Goal: Contribute content: Add original content to the website for others to see

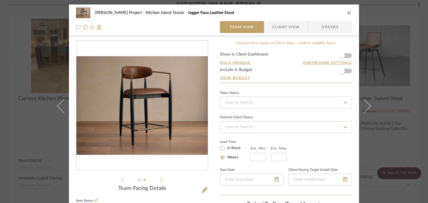
scroll to position [12, 0]
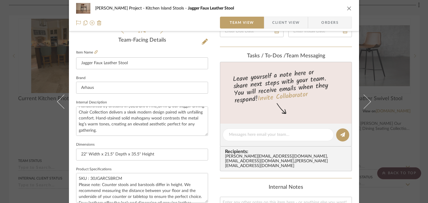
click at [347, 8] on icon "close" at bounding box center [349, 8] width 5 height 5
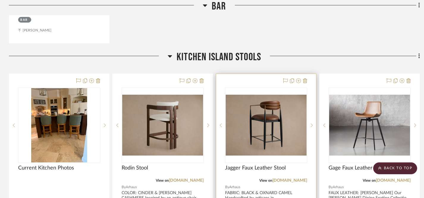
scroll to position [706, 0]
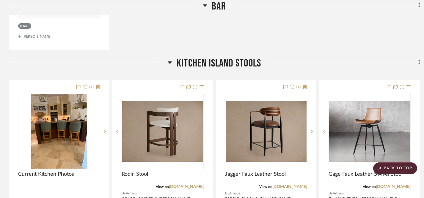
click at [420, 48] on div "Filter by keyword, category or name prior to exporting to Excel or Bulk Actions…" at bounding box center [214, 26] width 428 height 1231
click at [418, 58] on fa-icon at bounding box center [418, 63] width 4 height 10
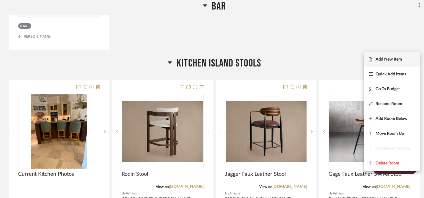
click at [396, 63] on button "Add New Item" at bounding box center [392, 59] width 56 height 15
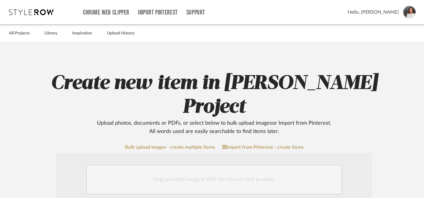
click at [256, 165] on div "Drag and drop image or PDF files here or click to select." at bounding box center [214, 180] width 256 height 30
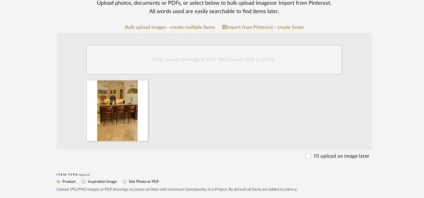
scroll to position [121, 0]
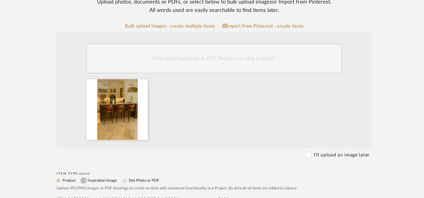
click at [84, 177] on input "Inspiration Image" at bounding box center [83, 180] width 7 height 7
radio input "true"
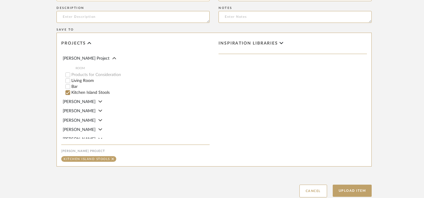
scroll to position [336, 0]
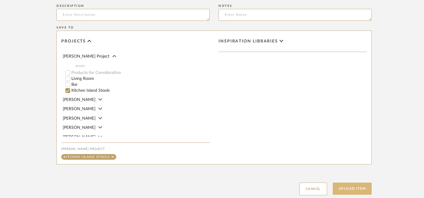
type input "Rendering with Jagger Stools"
click at [350, 183] on button "Upload Item" at bounding box center [352, 189] width 39 height 12
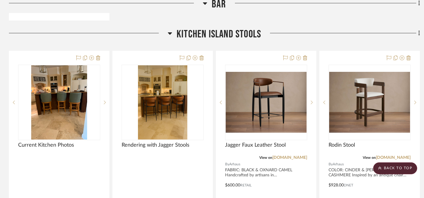
scroll to position [732, 0]
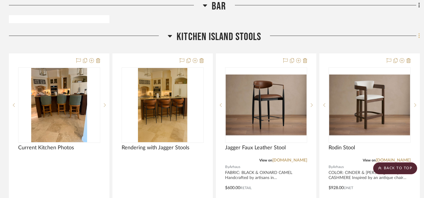
click at [420, 33] on icon at bounding box center [419, 36] width 2 height 7
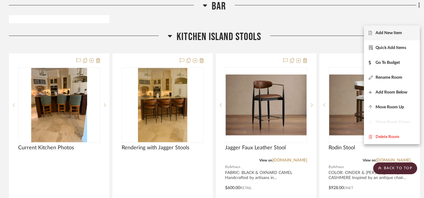
click at [389, 32] on span "Add New Item" at bounding box center [389, 32] width 26 height 5
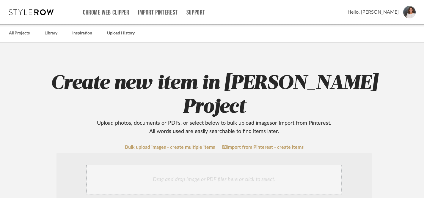
click at [200, 165] on div "Drag and drop image or PDF files here or click to select." at bounding box center [214, 180] width 256 height 30
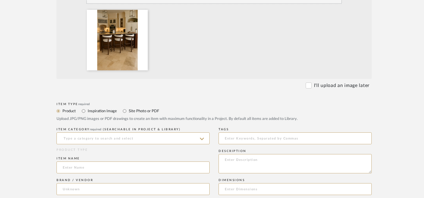
scroll to position [193, 0]
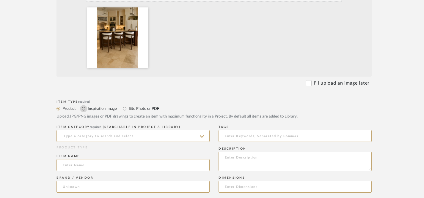
click at [85, 105] on input "Inspiration Image" at bounding box center [83, 108] width 7 height 7
radio input "true"
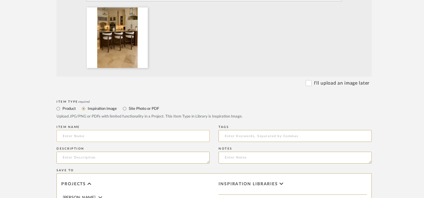
click at [91, 130] on input at bounding box center [133, 136] width 153 height 12
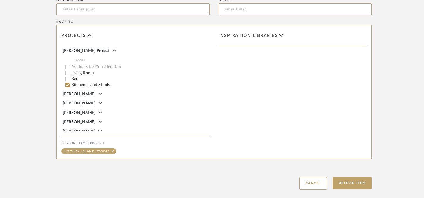
scroll to position [352, 0]
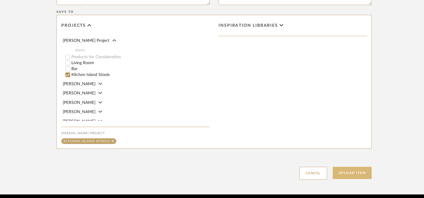
type input "Rendering with Rodin Stools"
click at [351, 167] on button "Upload Item" at bounding box center [352, 173] width 39 height 12
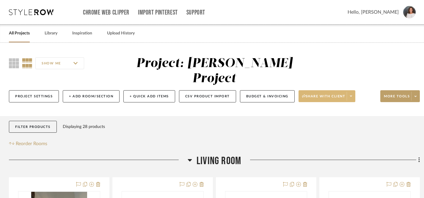
click at [326, 94] on span "Share with client" at bounding box center [323, 98] width 43 height 9
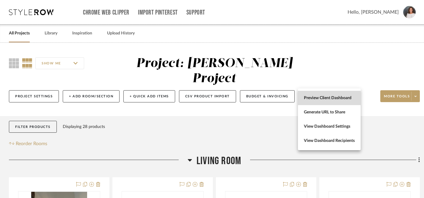
click at [316, 99] on span "Preview Client Dashboard" at bounding box center [329, 98] width 51 height 5
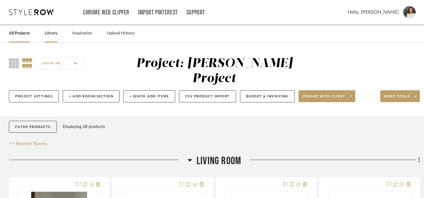
click at [52, 35] on link "Library" at bounding box center [51, 33] width 13 height 8
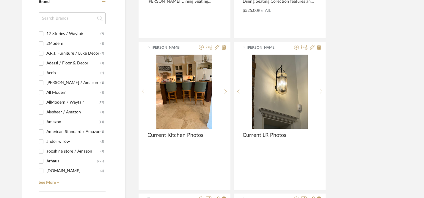
scroll to position [528, 0]
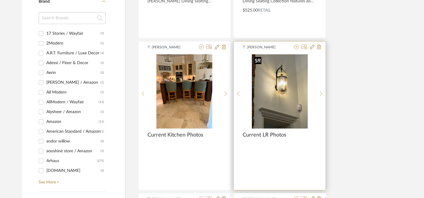
click at [0, 0] on img at bounding box center [0, 0] width 0 height 0
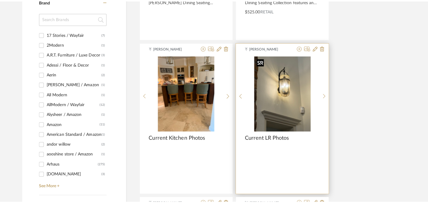
scroll to position [0, 0]
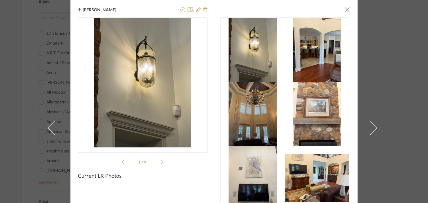
click at [189, 10] on icon at bounding box center [191, 9] width 6 height 5
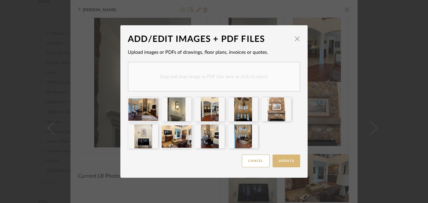
click at [286, 163] on button "Update" at bounding box center [287, 161] width 28 height 13
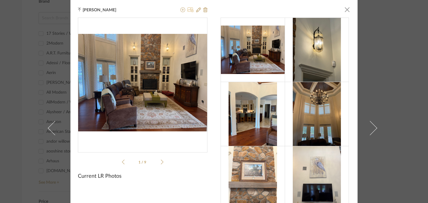
click at [188, 12] on icon at bounding box center [191, 9] width 6 height 5
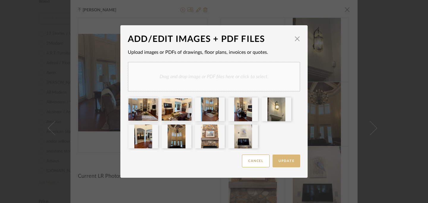
click at [283, 162] on span "Update" at bounding box center [287, 160] width 16 height 3
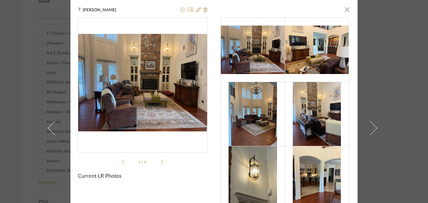
click at [312, 69] on img at bounding box center [317, 50] width 64 height 48
click at [161, 162] on icon at bounding box center [162, 161] width 3 height 5
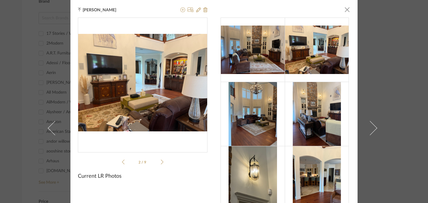
click at [161, 162] on icon at bounding box center [162, 161] width 3 height 5
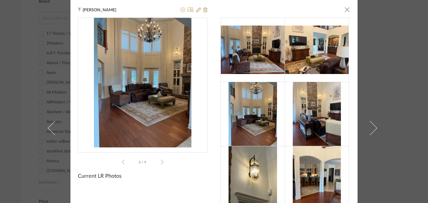
click at [161, 162] on icon at bounding box center [162, 161] width 3 height 5
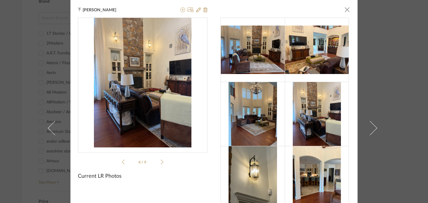
click at [161, 162] on icon at bounding box center [162, 161] width 3 height 5
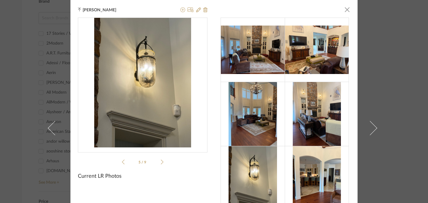
click at [161, 162] on icon at bounding box center [162, 161] width 3 height 5
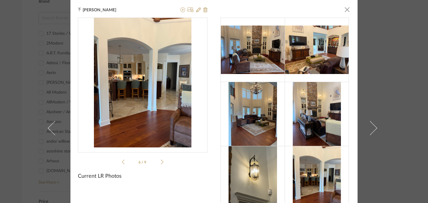
click at [161, 162] on icon at bounding box center [162, 161] width 3 height 5
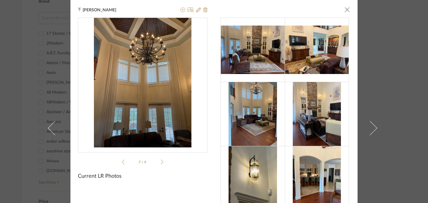
click at [161, 162] on icon at bounding box center [162, 161] width 3 height 5
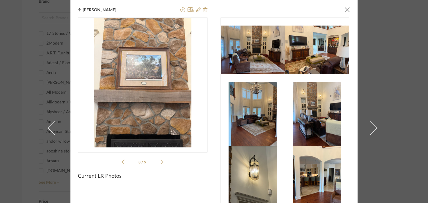
click at [161, 162] on icon at bounding box center [162, 161] width 3 height 5
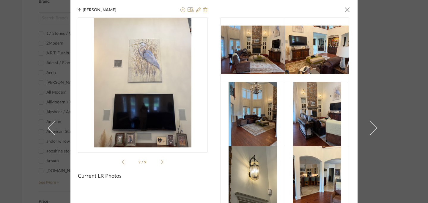
click at [161, 162] on icon at bounding box center [162, 161] width 3 height 5
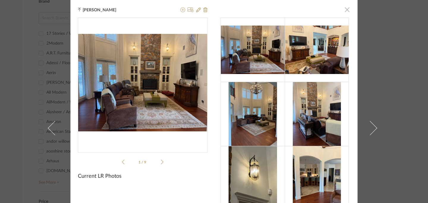
click at [346, 10] on span "button" at bounding box center [347, 10] width 12 height 12
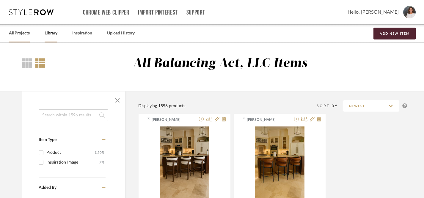
click at [21, 37] on link "All Projects" at bounding box center [19, 33] width 21 height 8
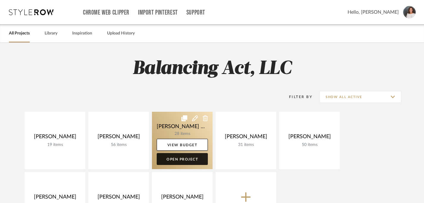
click at [175, 159] on link "Open Project" at bounding box center [182, 159] width 51 height 12
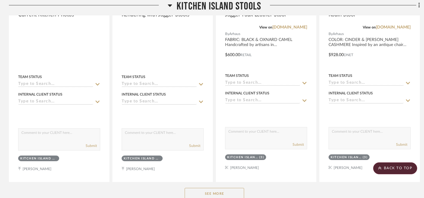
scroll to position [896, 0]
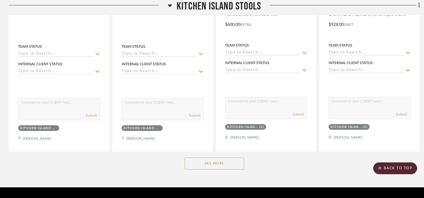
click at [226, 158] on button "See More" at bounding box center [214, 164] width 59 height 12
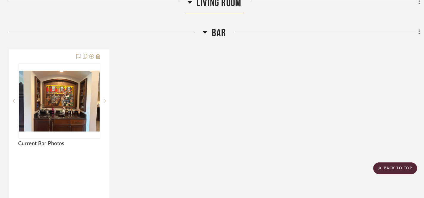
scroll to position [441, 0]
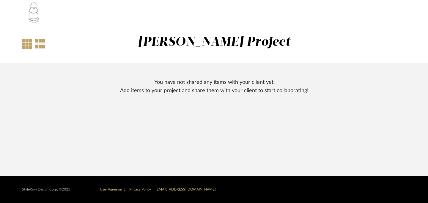
click at [25, 42] on div at bounding box center [27, 44] width 10 height 10
